Goal: Task Accomplishment & Management: Use online tool/utility

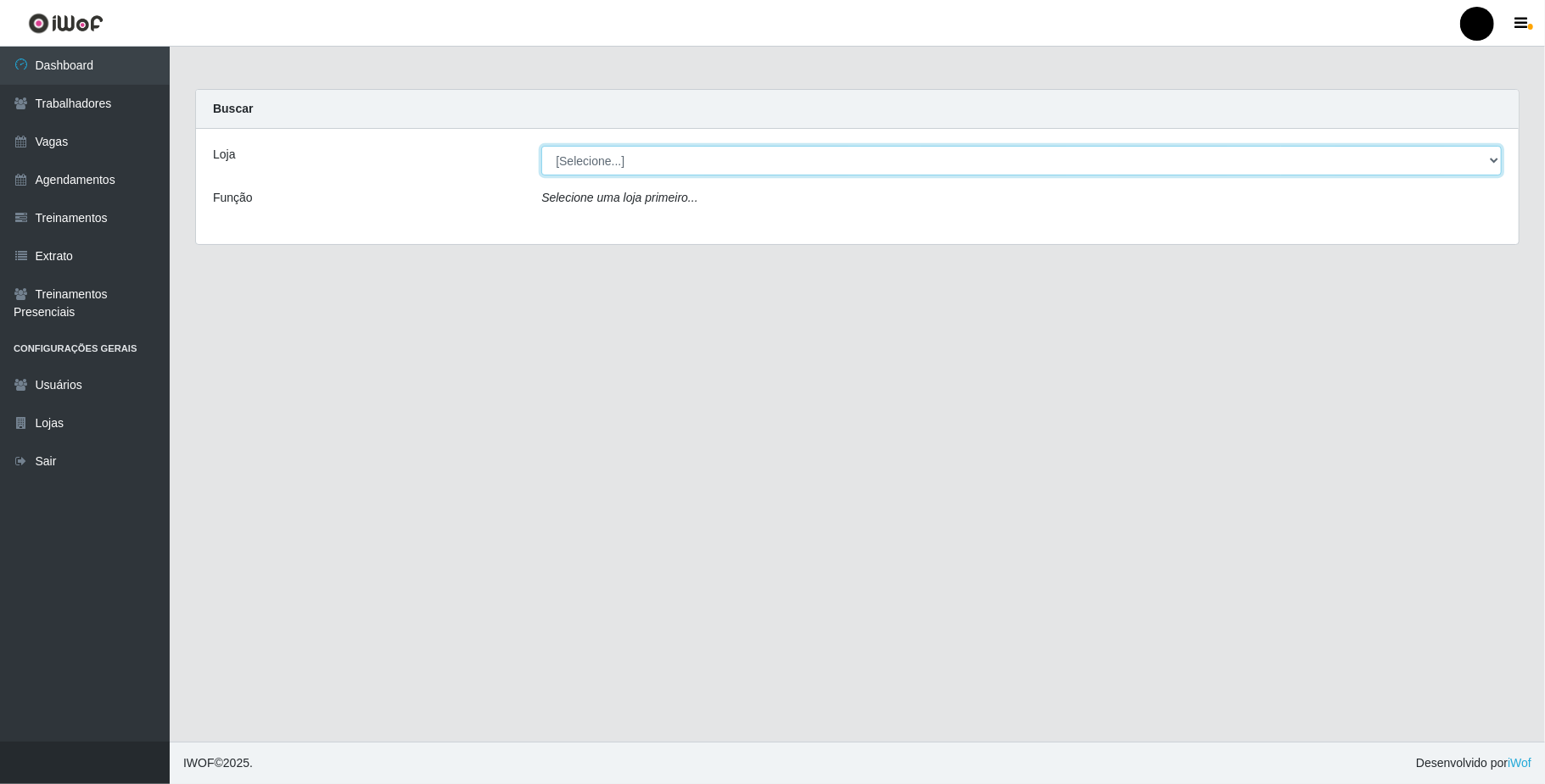
click at [1488, 156] on select "[Selecione...] SuperFácil Atacado - Emaús" at bounding box center [1022, 160] width 961 height 30
click at [879, 235] on div "Loja [Selecione...] SuperFácil Atacado - Emaús Função Selecione uma loja primei…" at bounding box center [858, 186] width 1323 height 115
click at [1494, 156] on select "[Selecione...] SuperFácil Atacado - Emaús" at bounding box center [1022, 160] width 961 height 30
select select "407"
click at [541, 146] on select "[Selecione...] SuperFácil Atacado - Emaús" at bounding box center [1022, 160] width 961 height 30
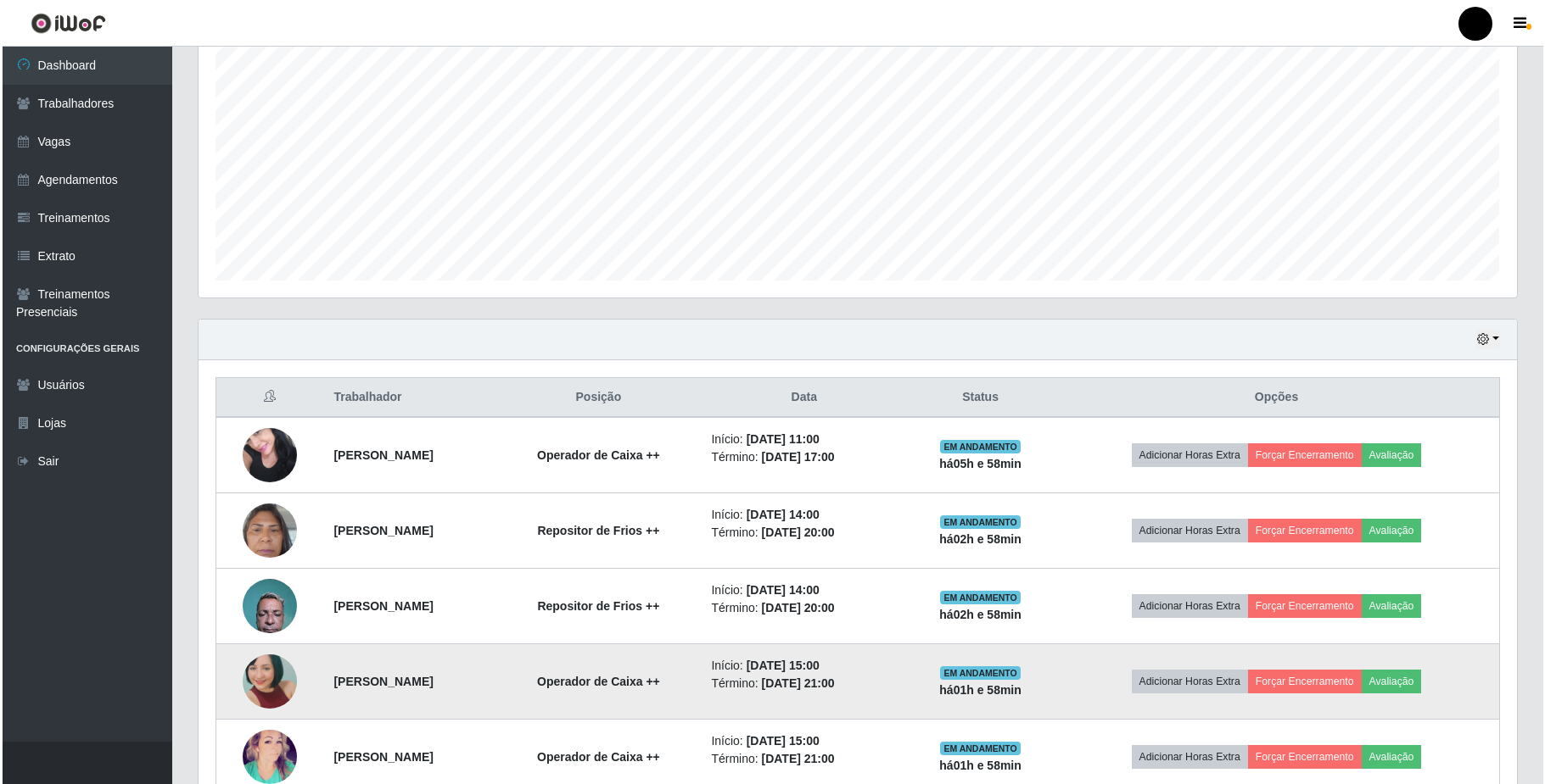
scroll to position [339, 0]
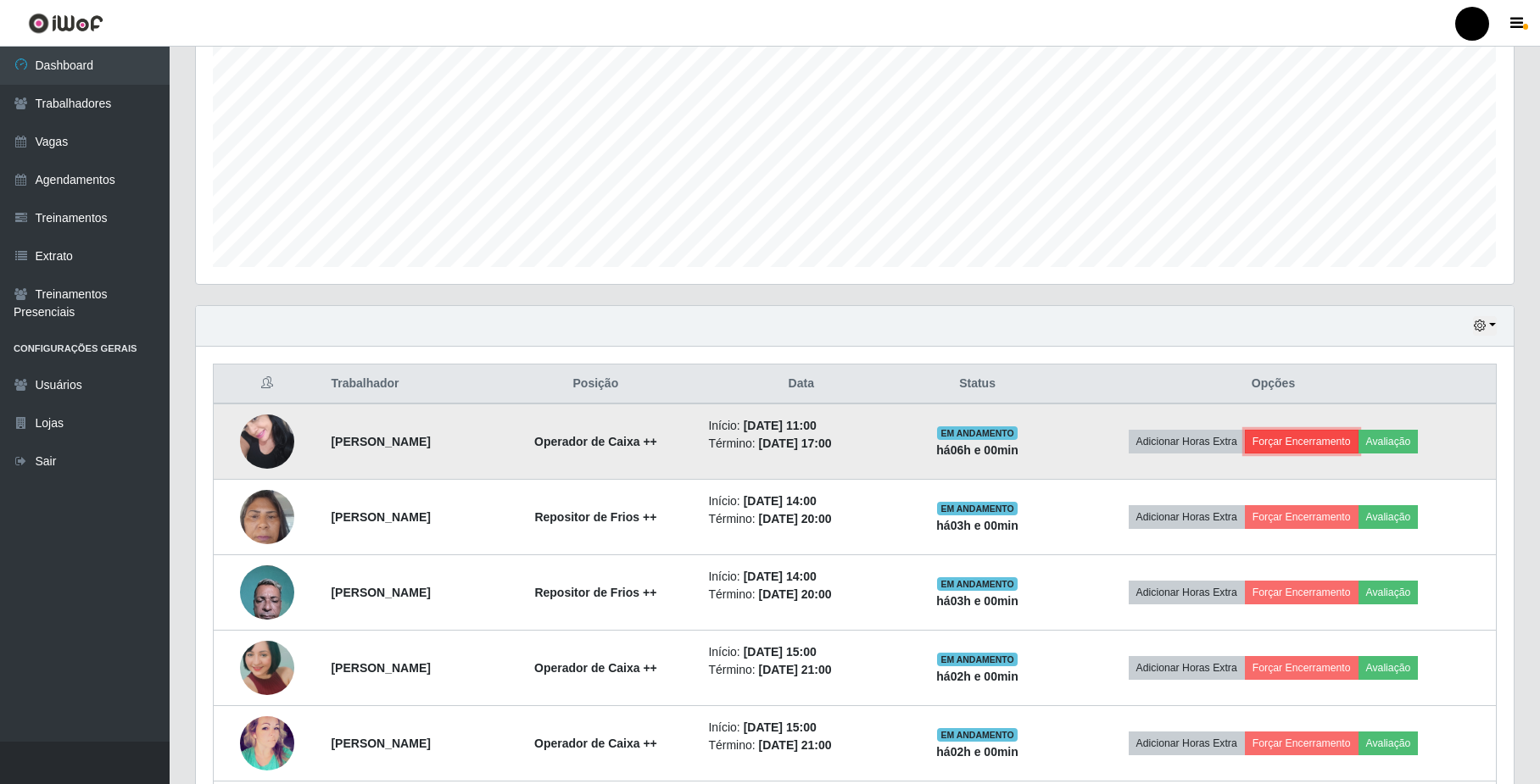
click at [1330, 446] on button "Forçar Encerramento" at bounding box center [1302, 441] width 113 height 24
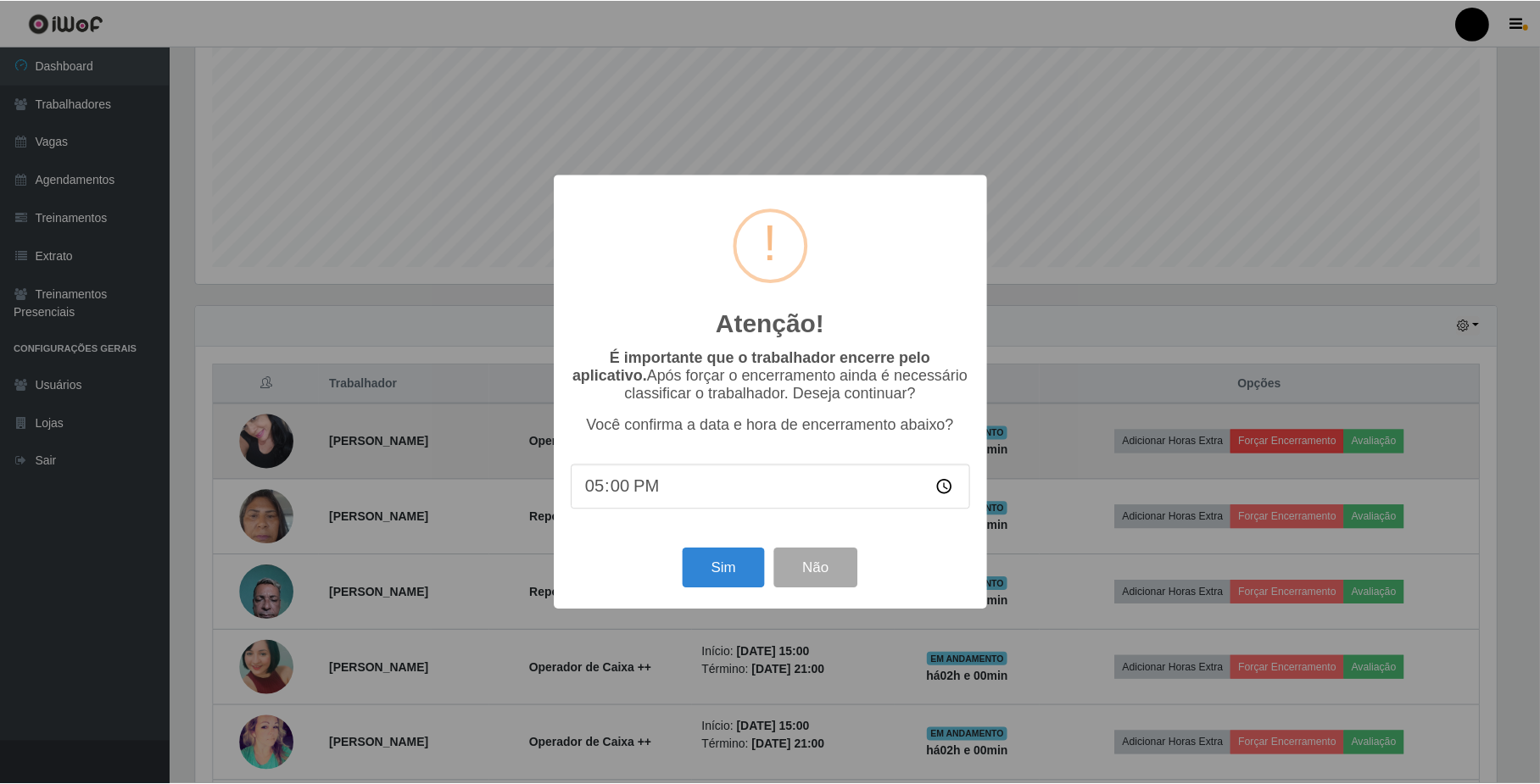
scroll to position [352, 1305]
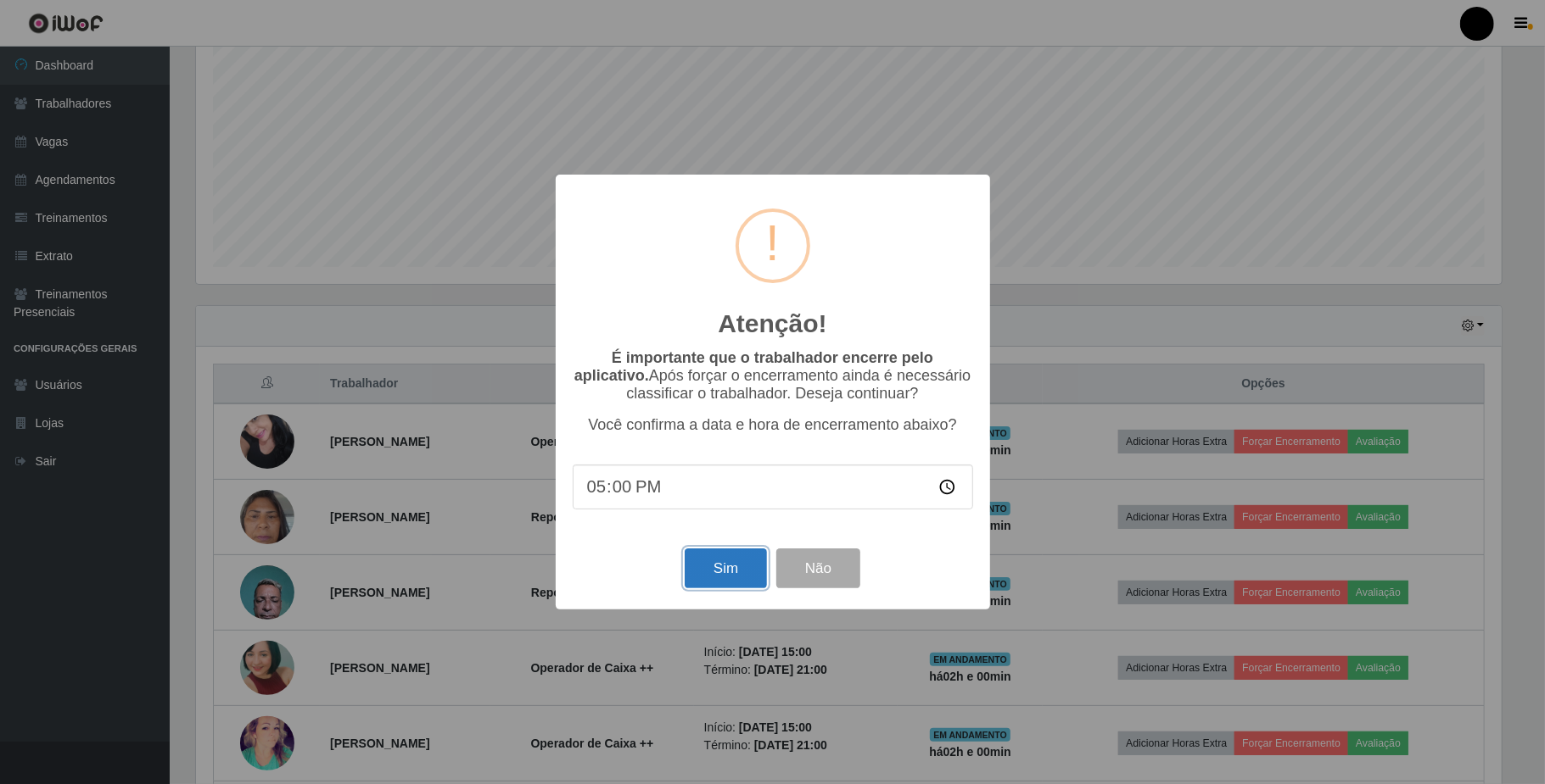
click at [728, 574] on button "Sim" at bounding box center [725, 569] width 82 height 40
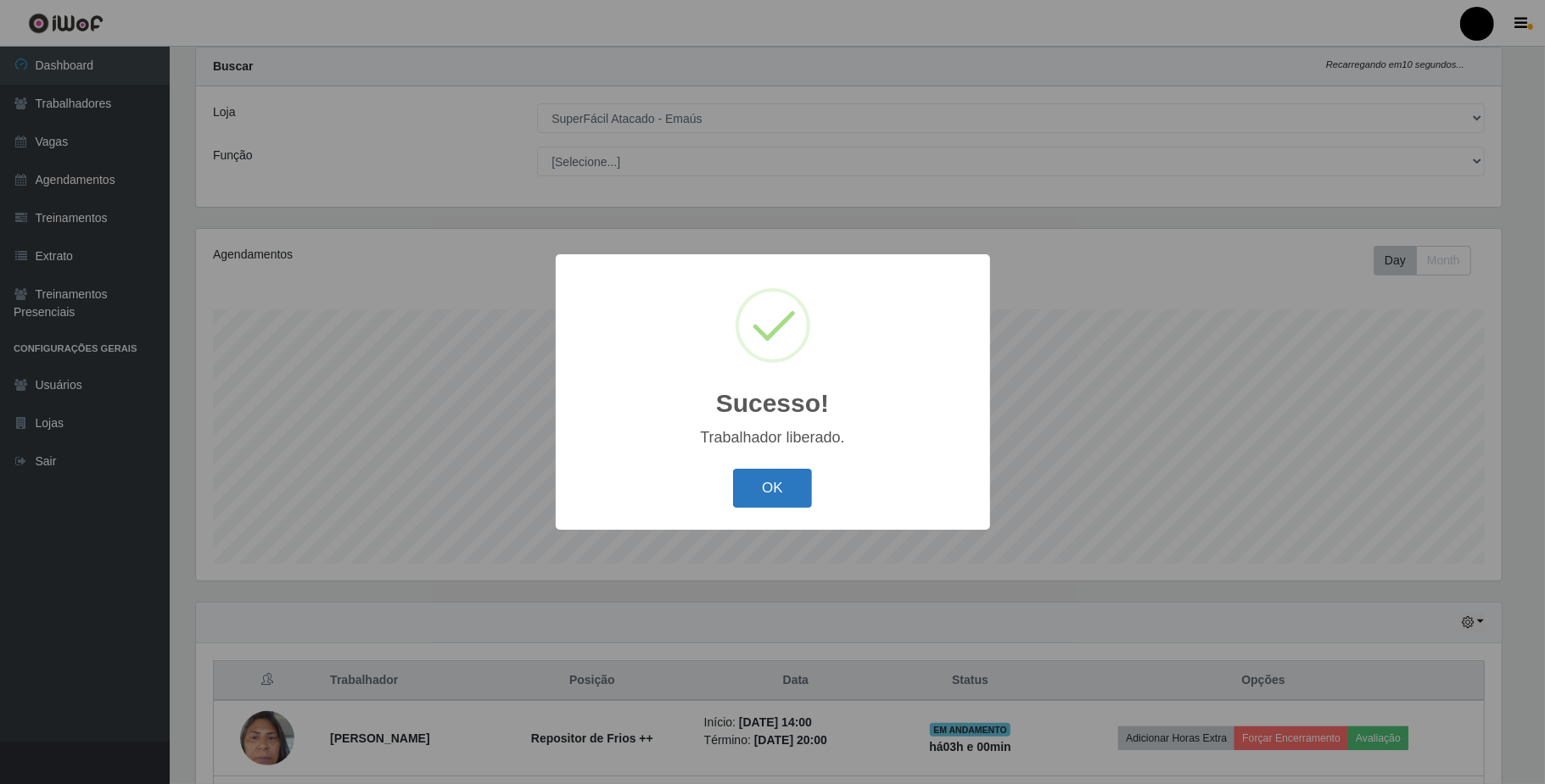
click at [770, 498] on button "OK" at bounding box center [772, 489] width 79 height 40
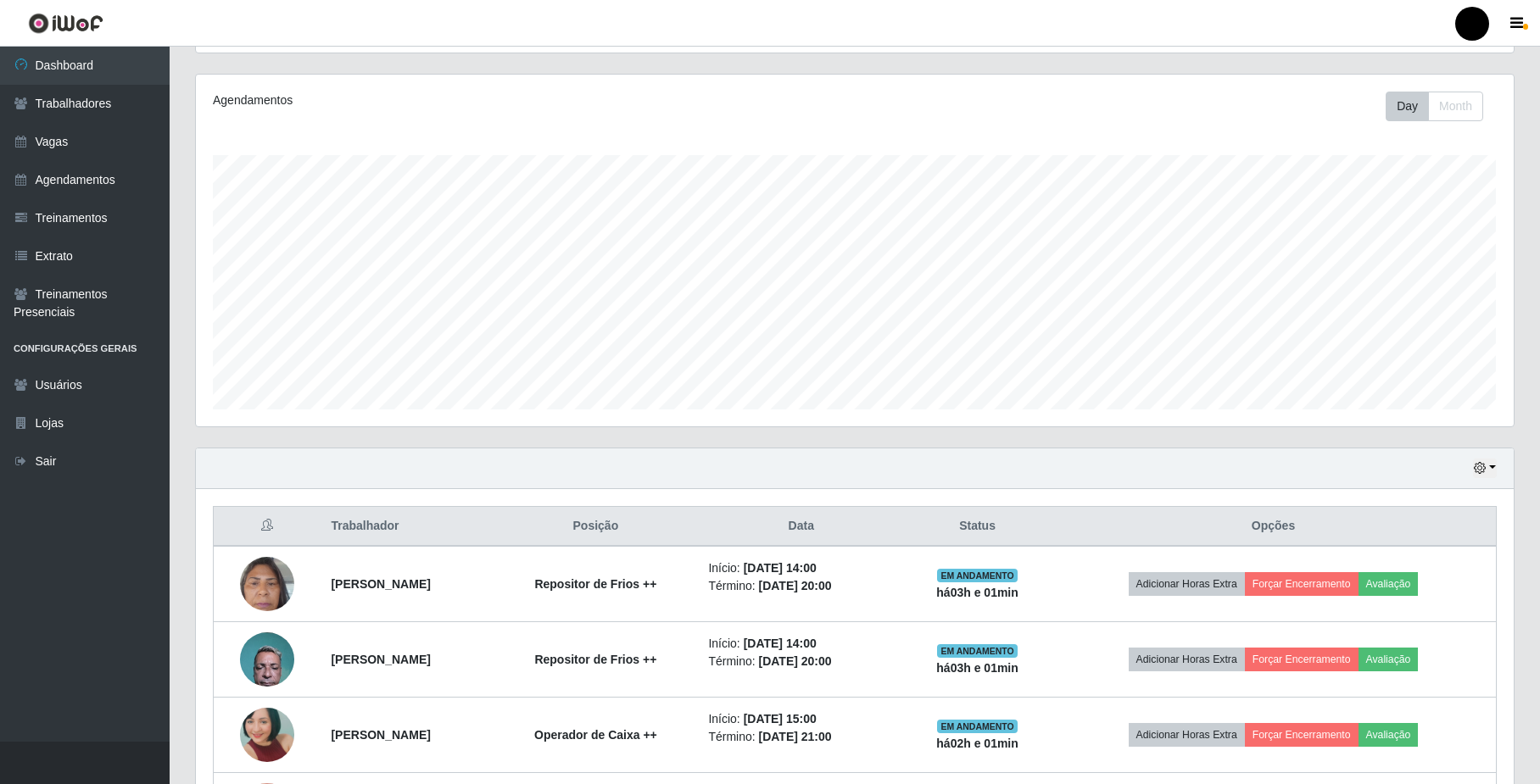
scroll to position [0, 0]
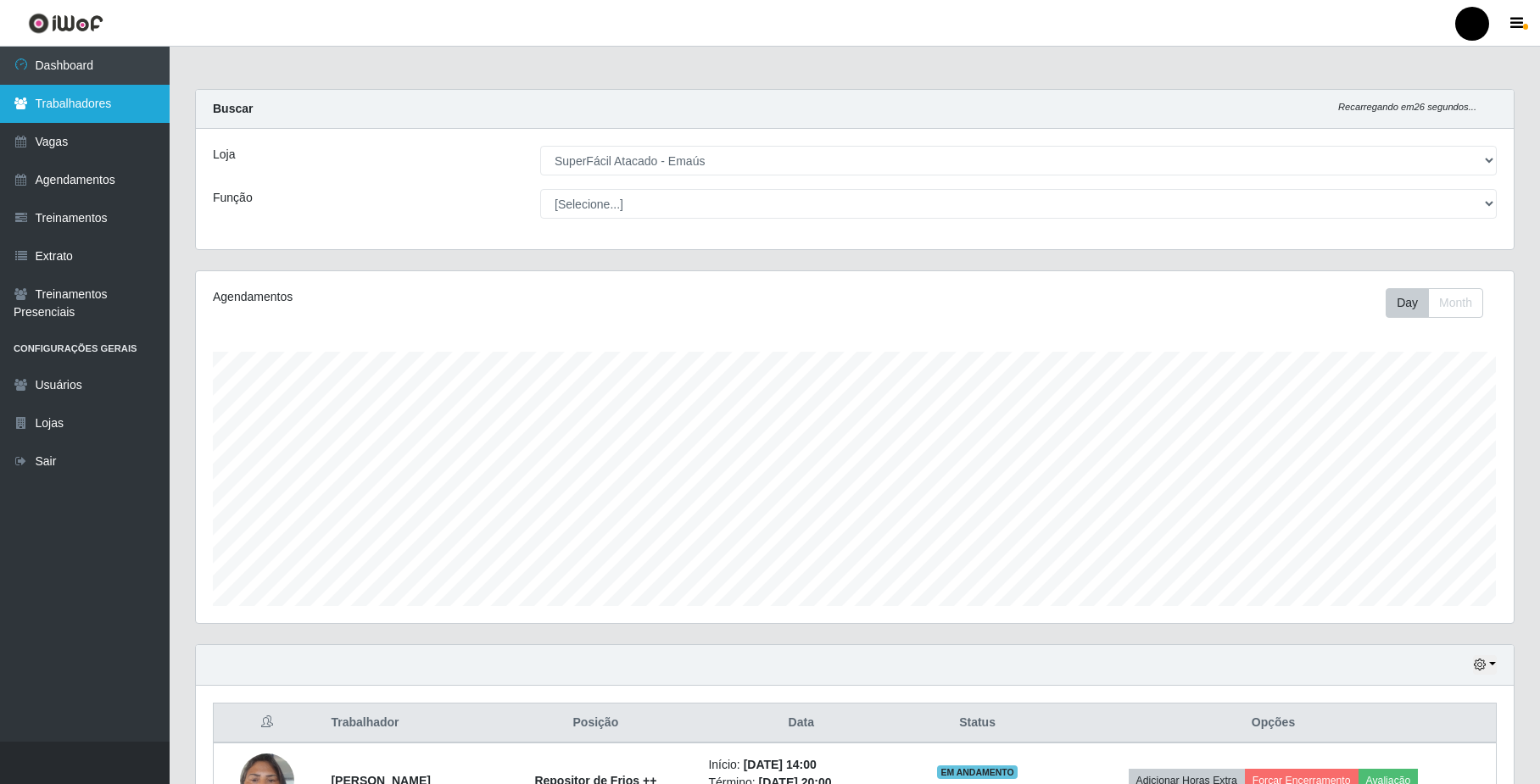
click at [59, 92] on link "Trabalhadores" at bounding box center [85, 104] width 170 height 38
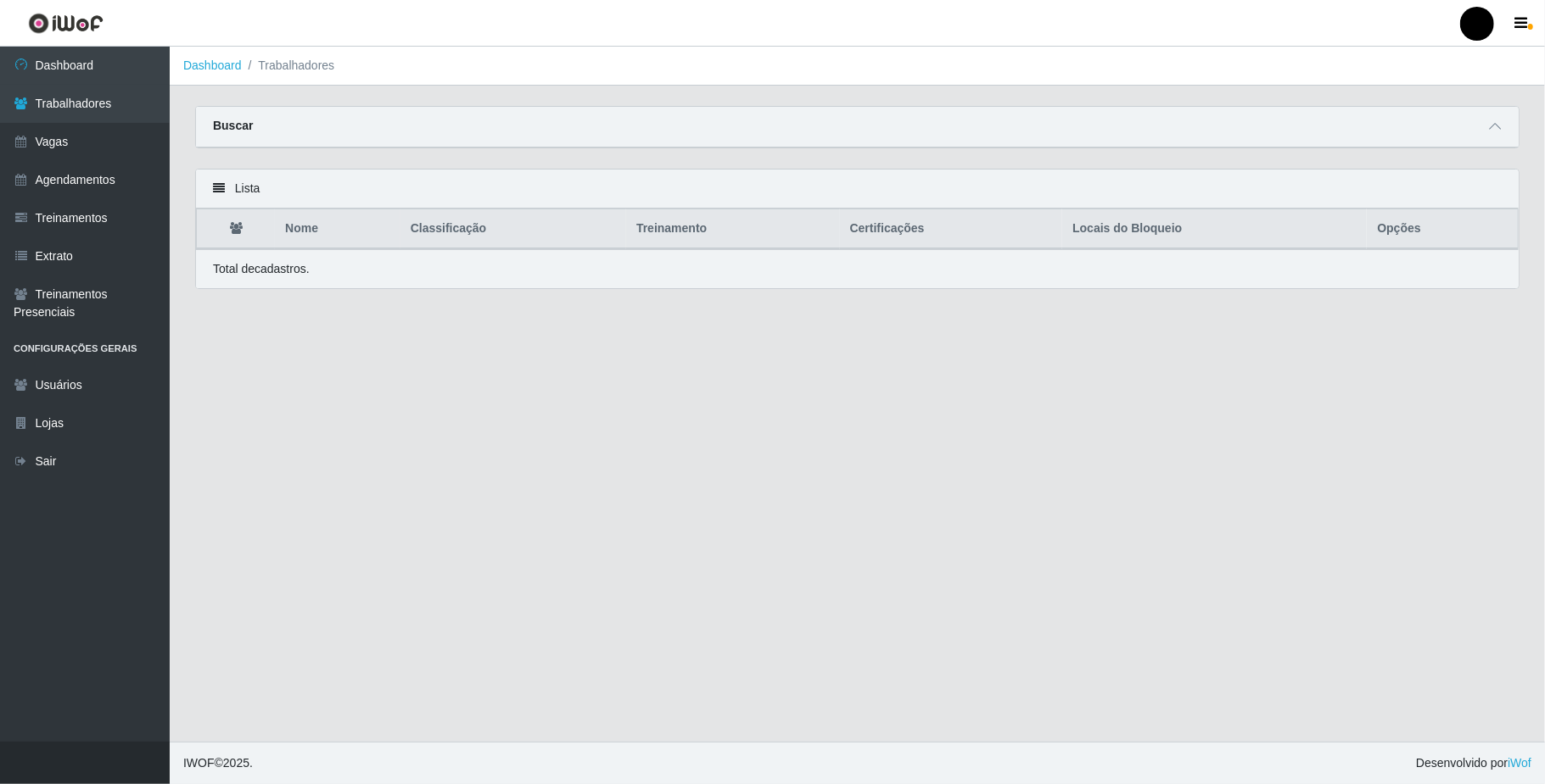
click at [405, 134] on div "Buscar" at bounding box center [858, 127] width 1323 height 41
click at [285, 119] on div "Buscar" at bounding box center [858, 127] width 1323 height 41
click at [1503, 127] on span at bounding box center [1494, 127] width 20 height 19
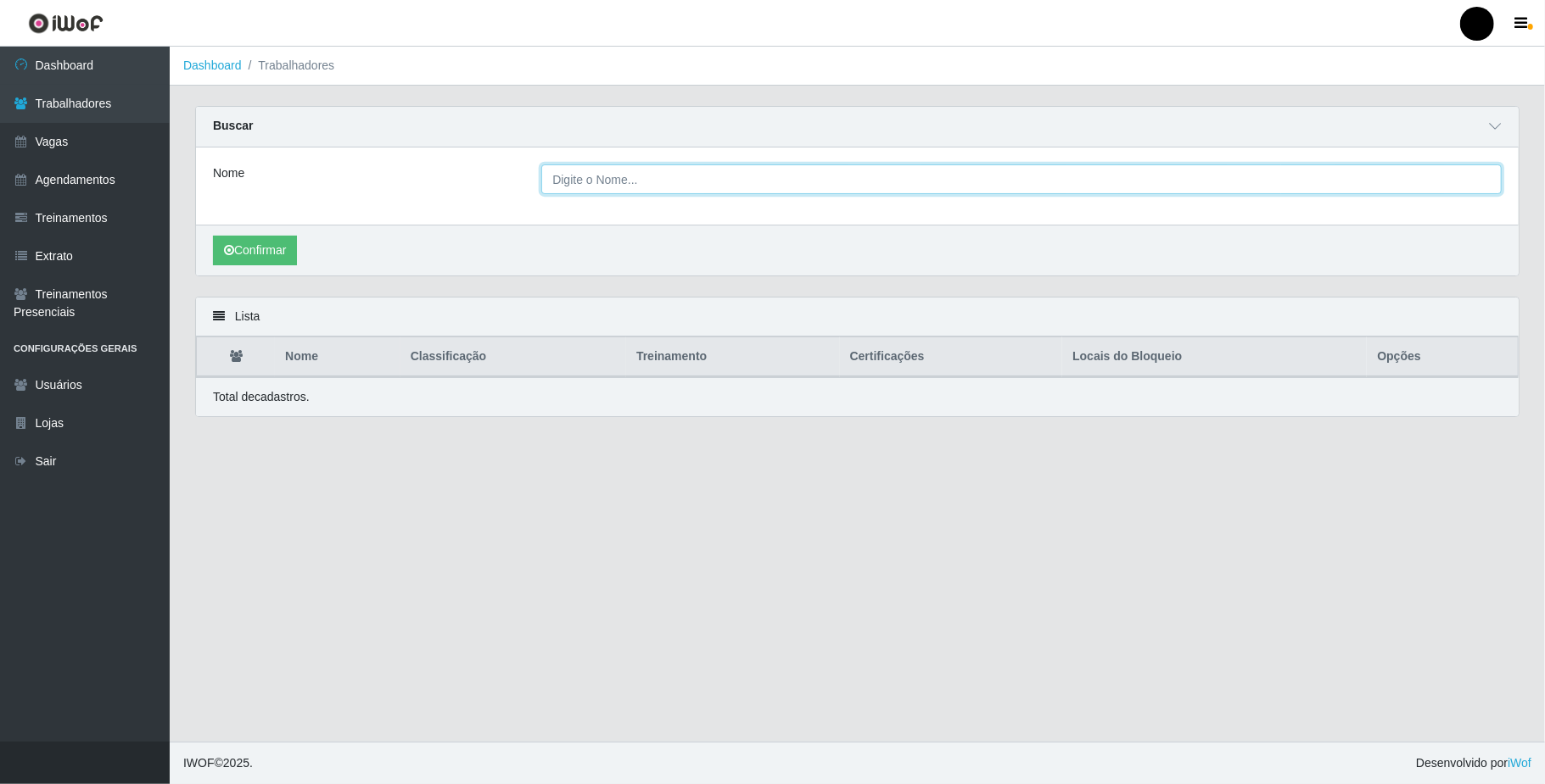
click at [820, 188] on input "Nome" at bounding box center [1022, 179] width 961 height 30
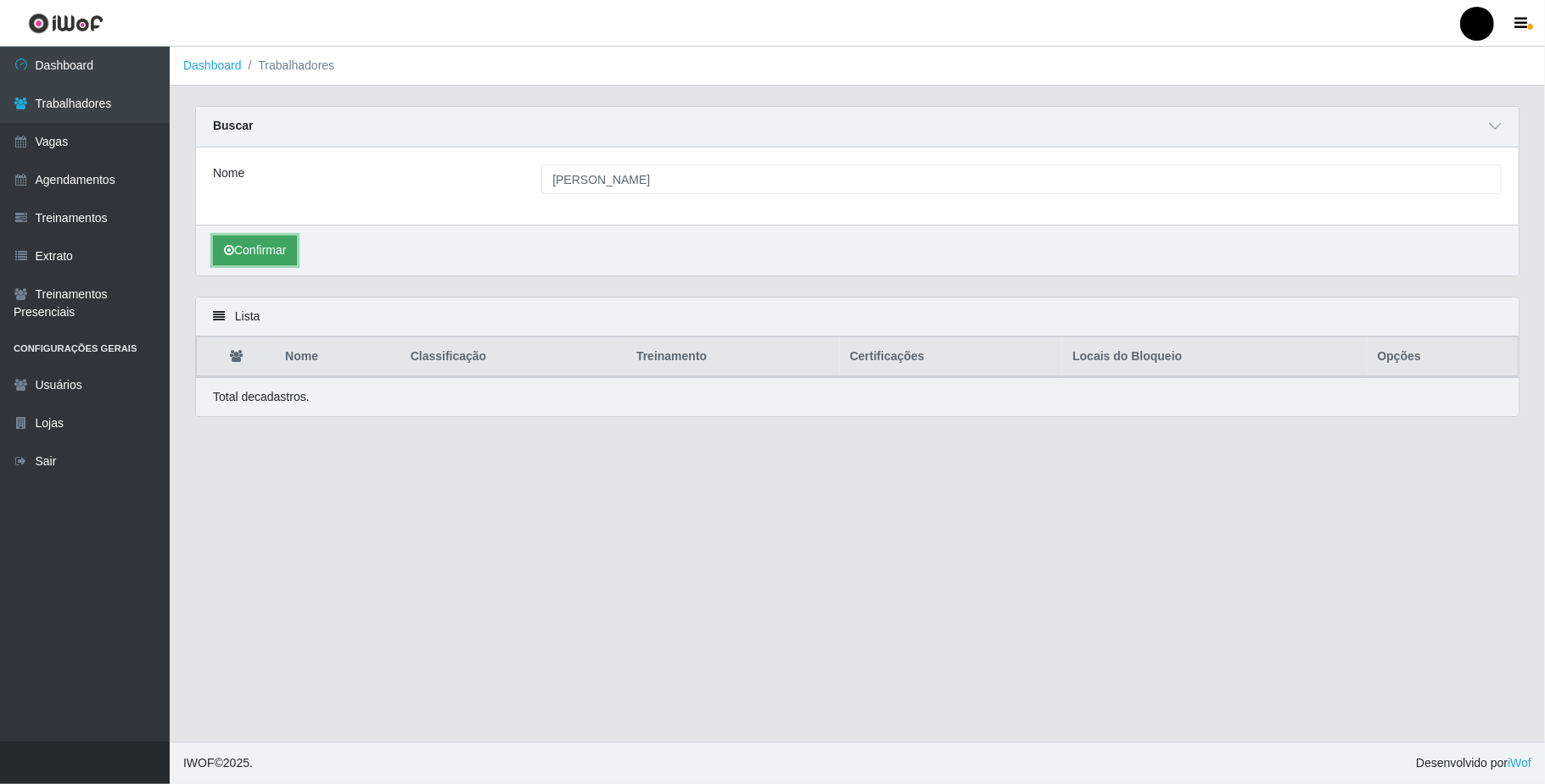
click at [274, 248] on button "Confirmar" at bounding box center [254, 250] width 84 height 30
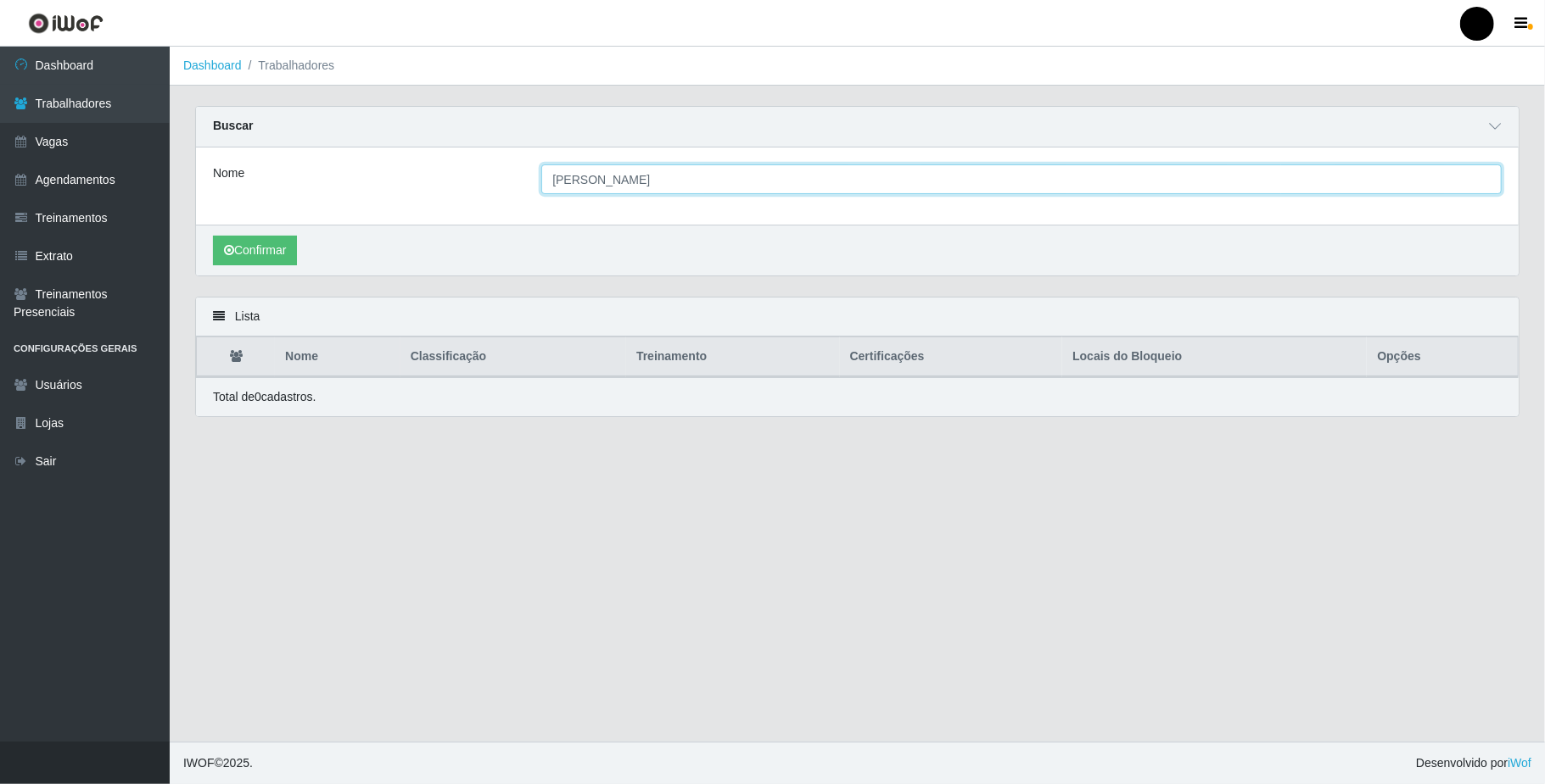
click at [677, 176] on input "[PERSON_NAME]" at bounding box center [1022, 179] width 961 height 30
type input "a"
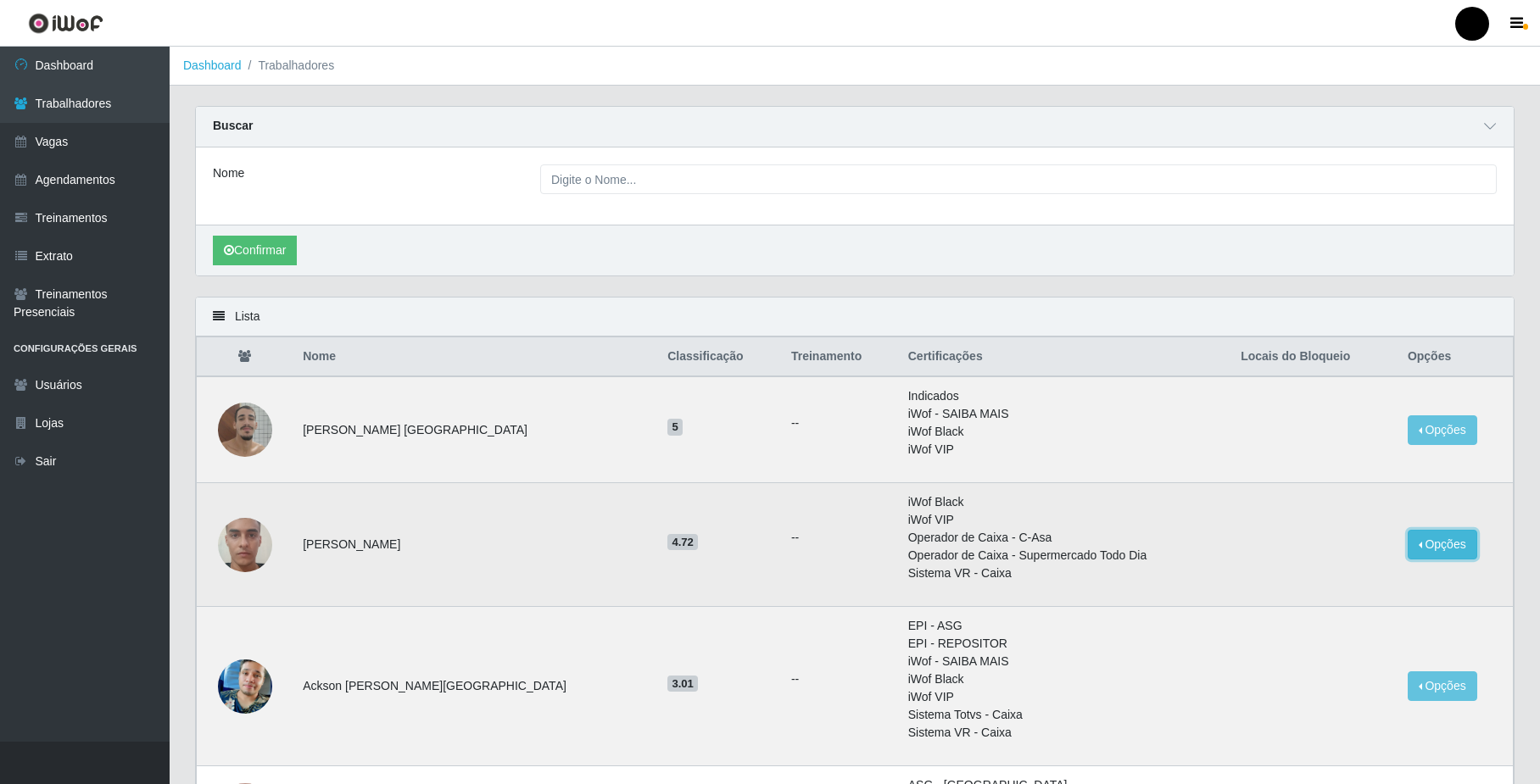
click at [1425, 544] on button "Opções" at bounding box center [1442, 544] width 70 height 30
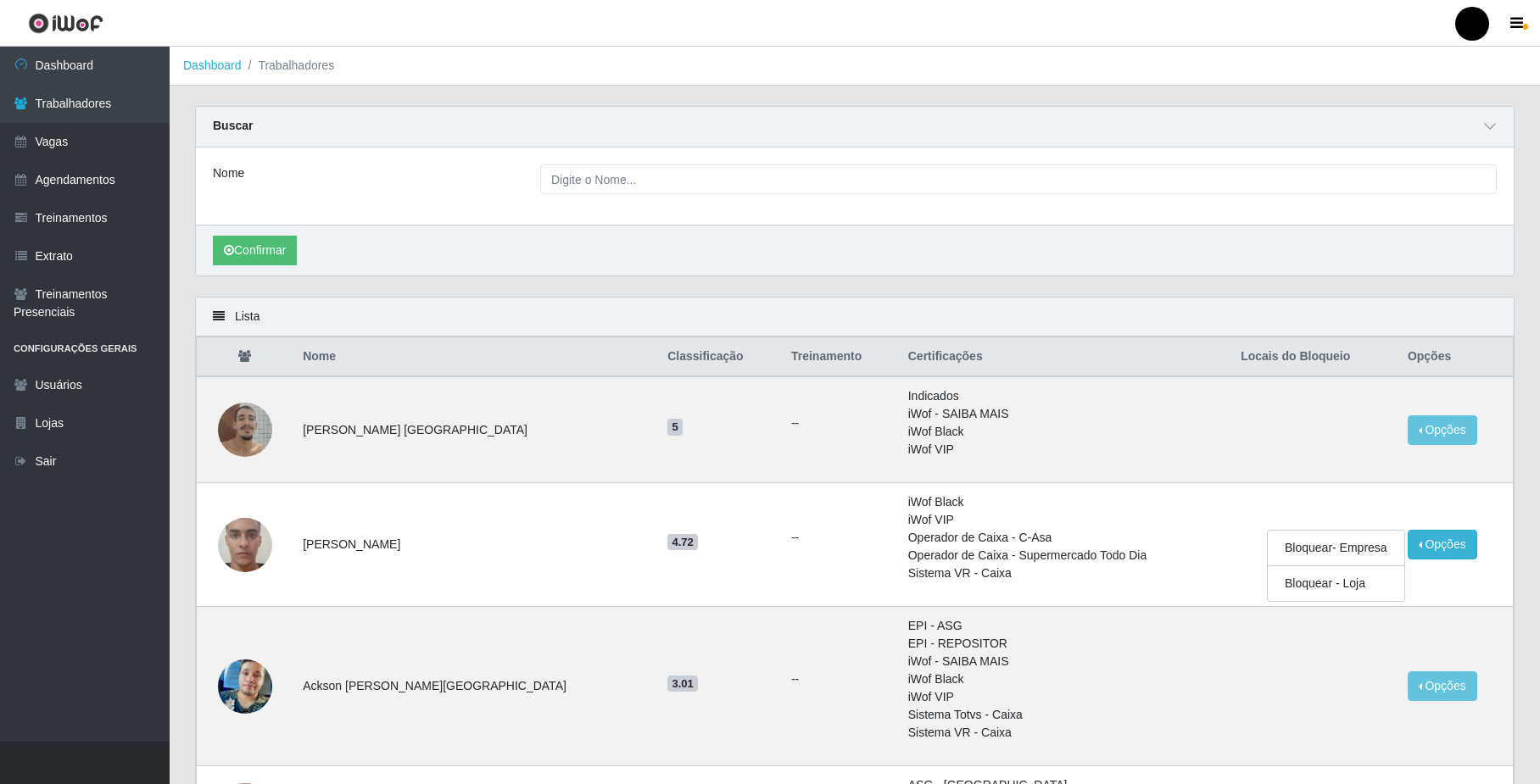
click at [811, 248] on div "Confirmar" at bounding box center [855, 250] width 1318 height 50
